Goal: Find specific page/section: Find specific page/section

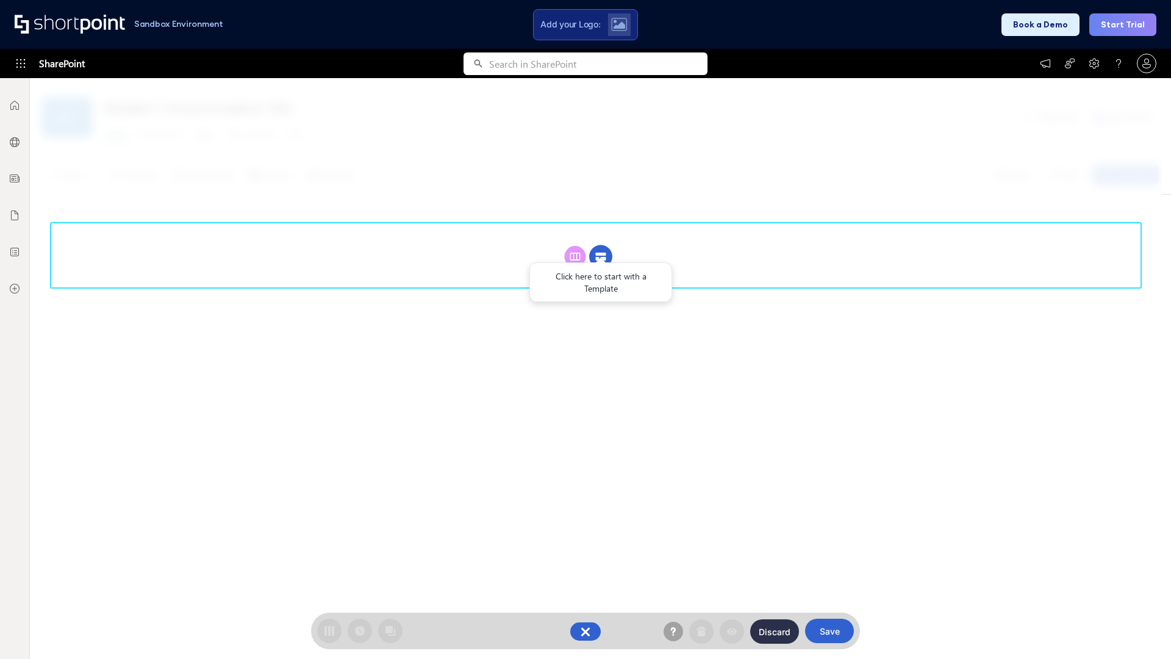
click at [601, 245] on circle at bounding box center [600, 256] width 23 height 23
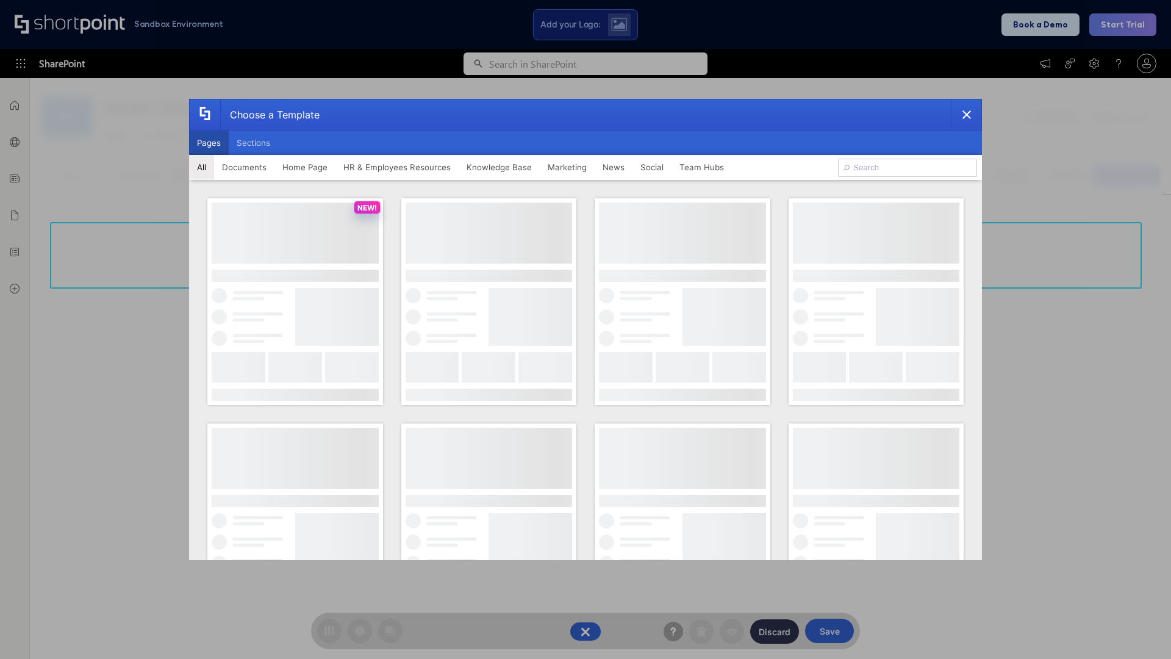
scroll to position [167, 0]
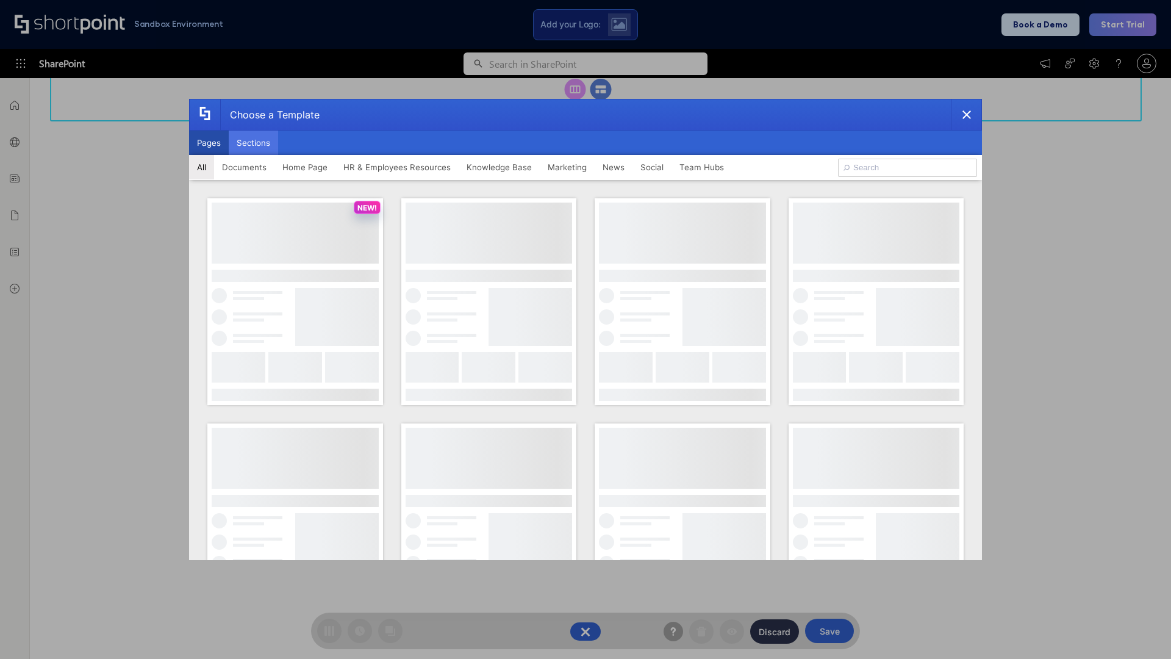
click at [253, 143] on button "Sections" at bounding box center [253, 143] width 49 height 24
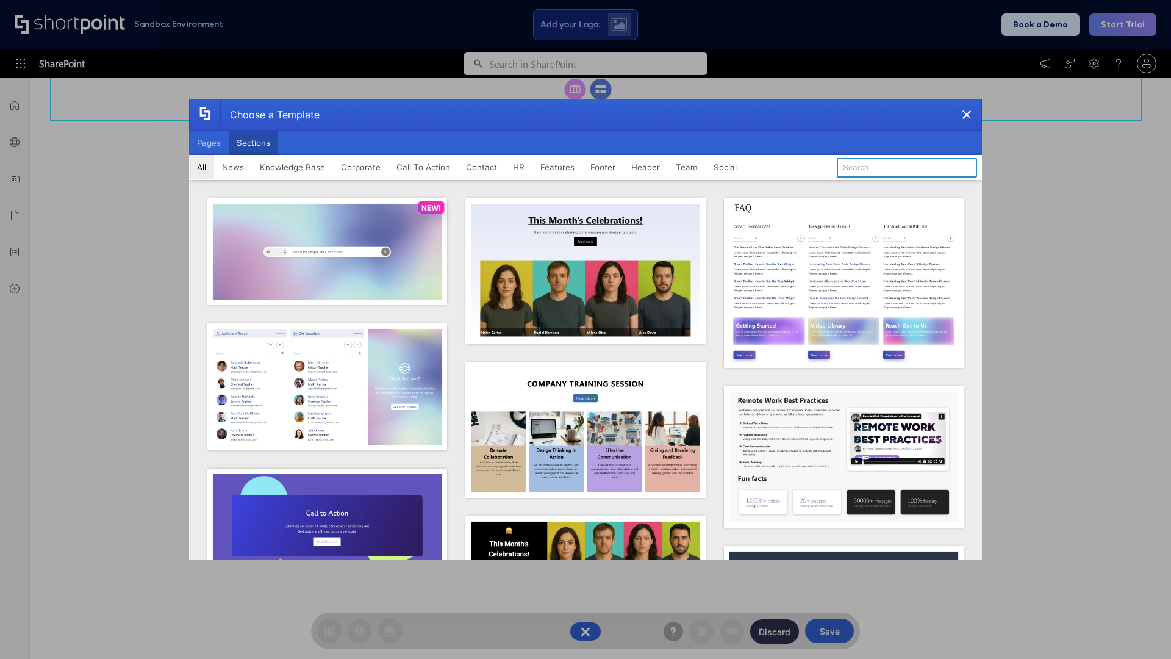
type input "Knowledge Base 2"
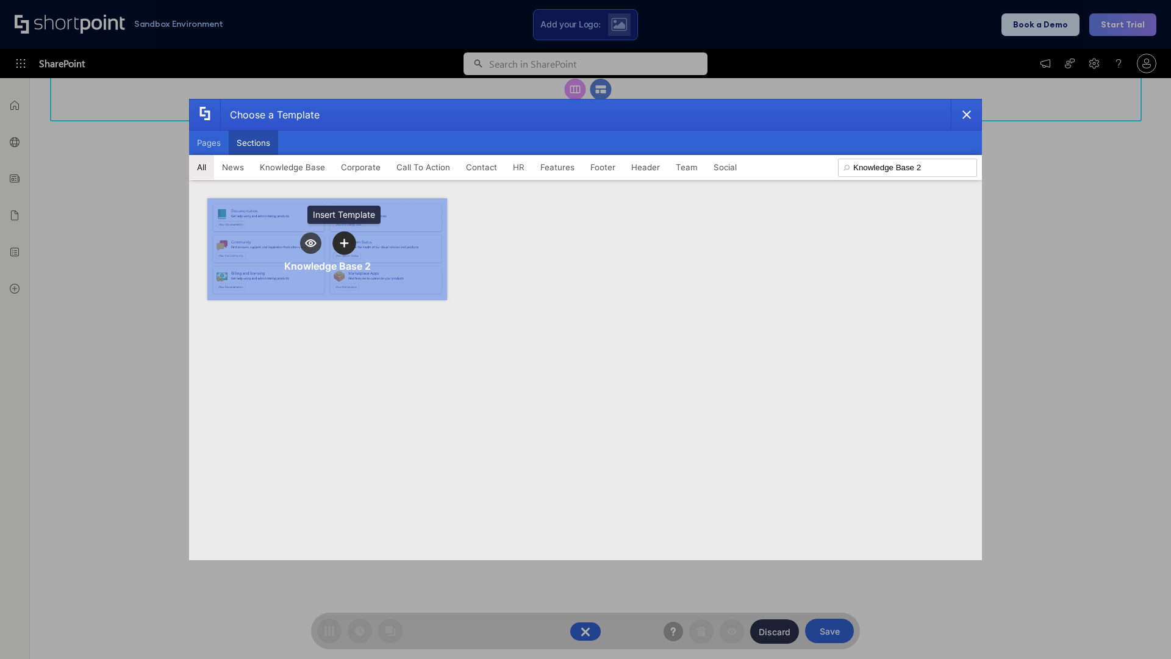
click at [344, 243] on icon "template selector" at bounding box center [344, 242] width 9 height 9
